Goal: Task Accomplishment & Management: Use online tool/utility

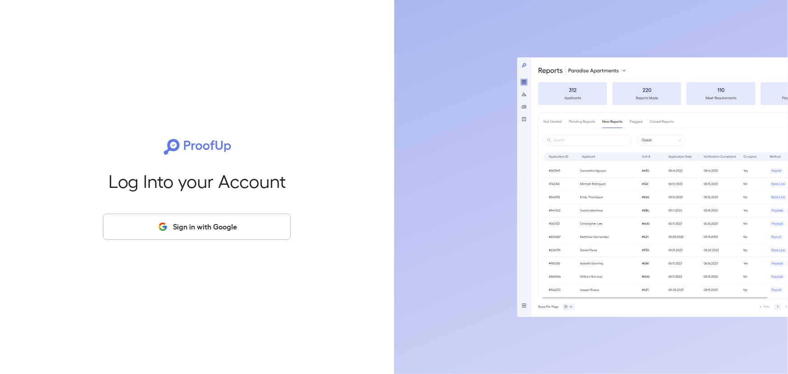
click at [236, 226] on button "Sign in with Google" at bounding box center [197, 227] width 188 height 26
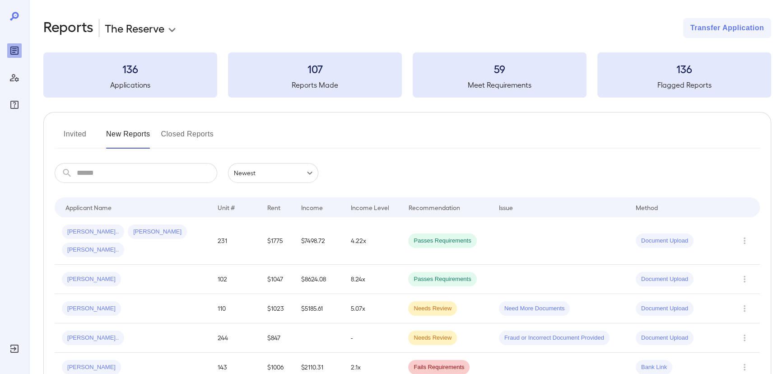
click at [64, 137] on button "Invited" at bounding box center [75, 138] width 41 height 22
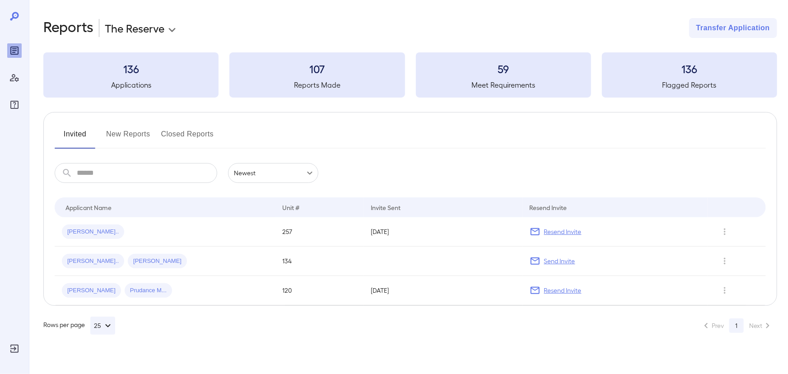
click at [136, 26] on body "**********" at bounding box center [394, 187] width 788 height 374
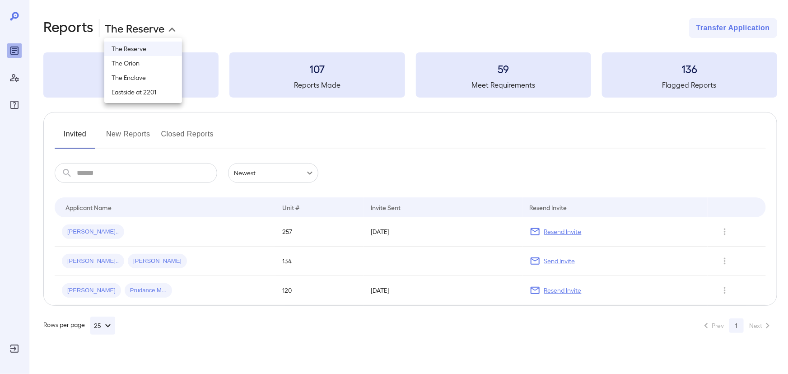
click at [144, 76] on li "The Enclave" at bounding box center [143, 77] width 78 height 14
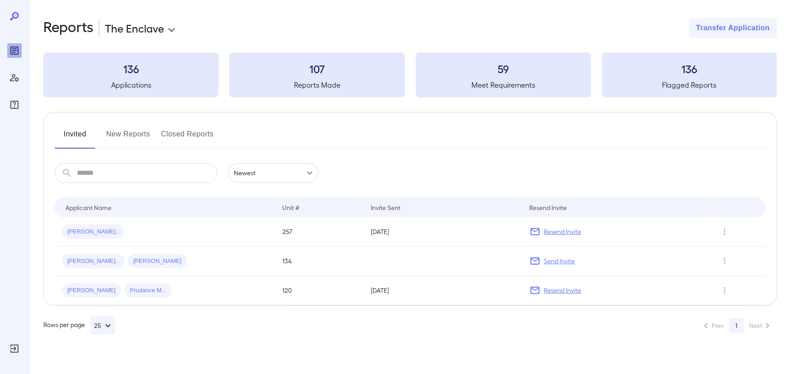
type input "**********"
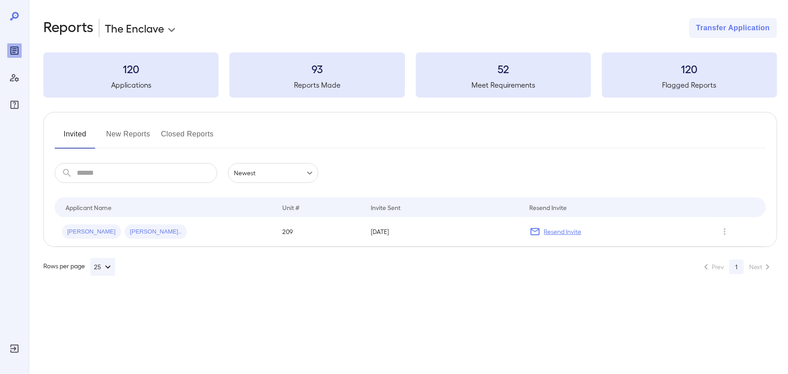
click at [116, 137] on button "New Reports" at bounding box center [128, 138] width 44 height 22
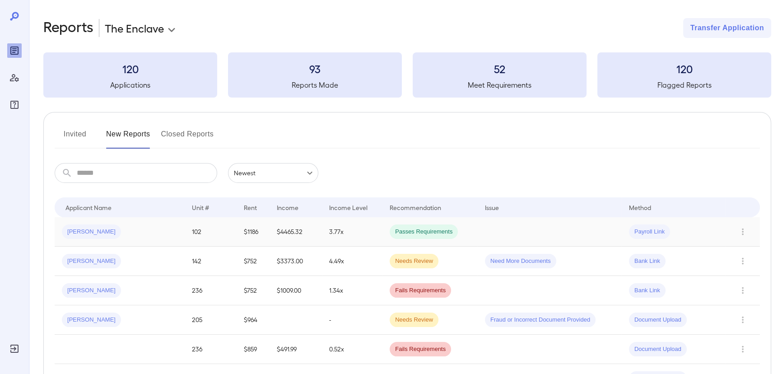
click at [158, 237] on div "[PERSON_NAME]" at bounding box center [120, 231] width 116 height 14
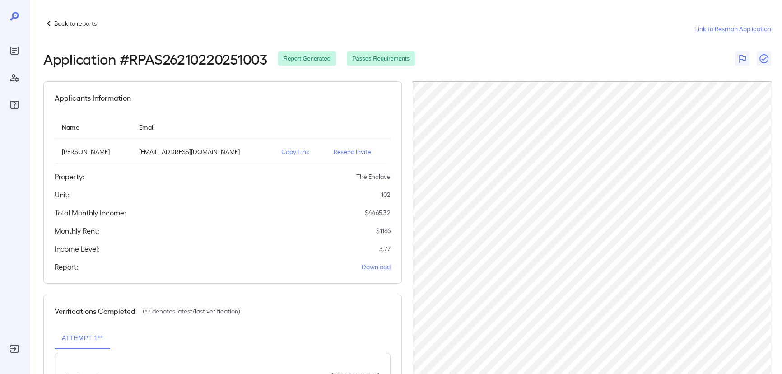
click at [86, 28] on div "Back to reports" at bounding box center [69, 23] width 53 height 11
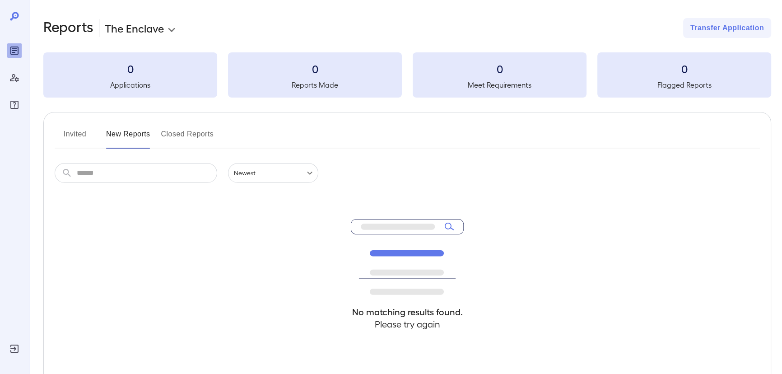
click at [86, 25] on h2 "Reports" at bounding box center [68, 28] width 50 height 20
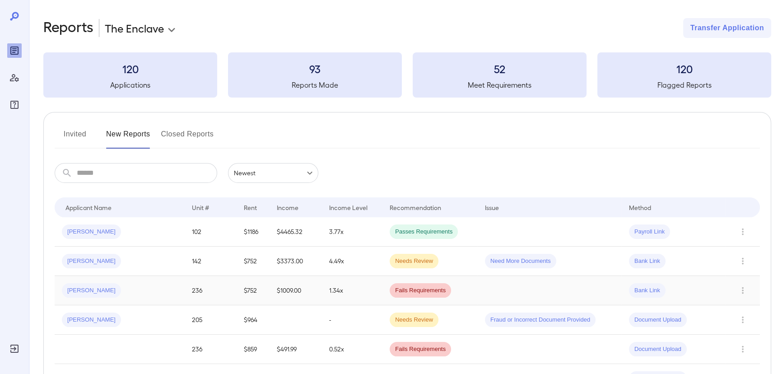
click at [116, 293] on div "[PERSON_NAME]" at bounding box center [120, 290] width 116 height 14
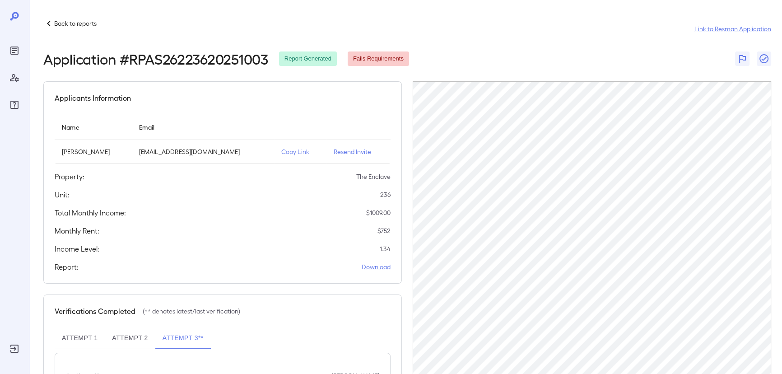
click at [291, 150] on p "Copy Link" at bounding box center [300, 151] width 38 height 9
